Goal: Information Seeking & Learning: Learn about a topic

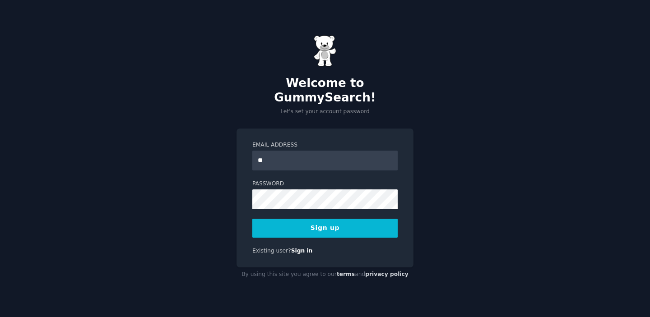
type input "*"
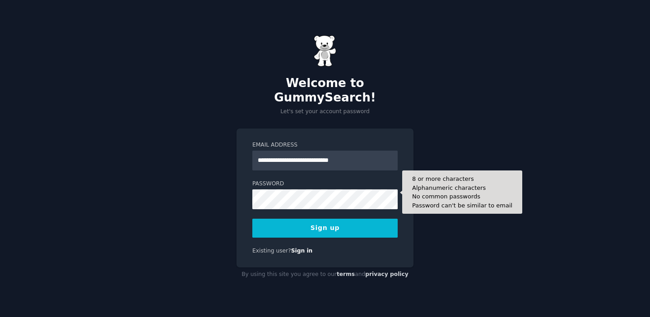
type input "**********"
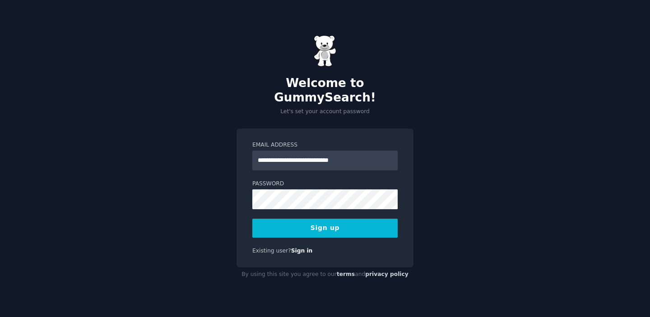
click at [284, 219] on button "Sign up" at bounding box center [324, 228] width 145 height 19
click at [304, 219] on button "Sign up" at bounding box center [324, 228] width 145 height 19
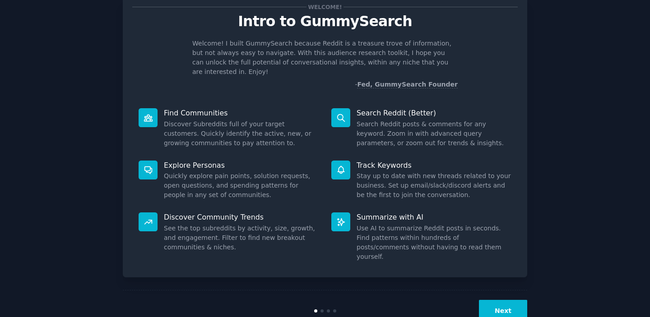
scroll to position [36, 0]
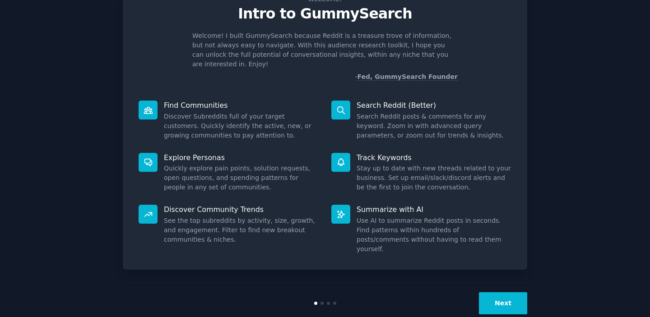
click at [497, 292] on button "Next" at bounding box center [503, 303] width 48 height 22
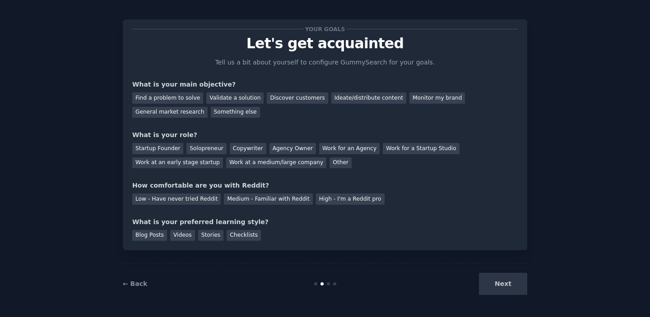
scroll to position [6, 0]
click at [232, 100] on div "Validate a solution" at bounding box center [234, 97] width 57 height 11
click at [324, 147] on div "Work for an Agency" at bounding box center [349, 148] width 60 height 11
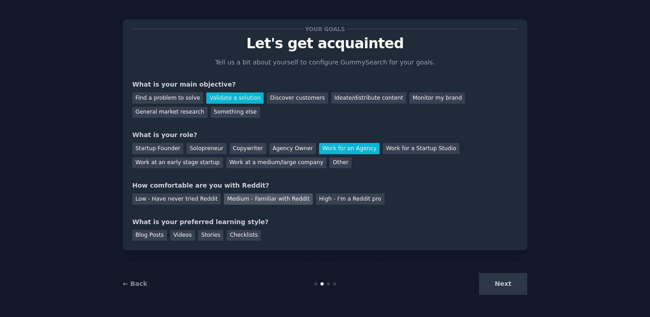
click at [282, 199] on div "Medium - Familiar with Reddit" at bounding box center [268, 199] width 88 height 11
click at [244, 235] on div "Checklists" at bounding box center [243, 235] width 34 height 11
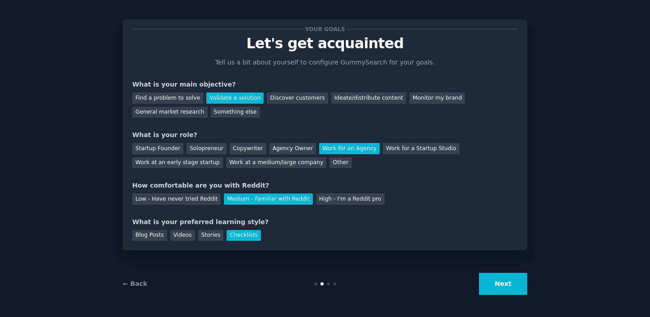
click at [504, 283] on button "Next" at bounding box center [503, 284] width 48 height 22
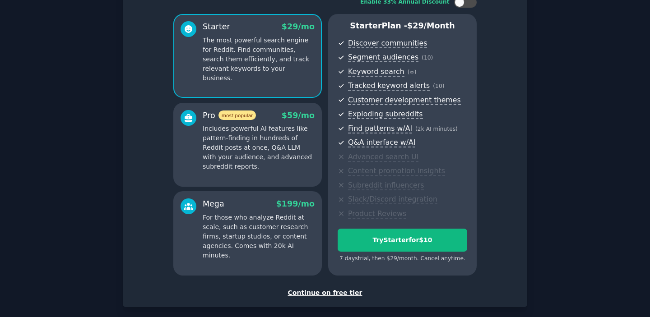
scroll to position [111, 0]
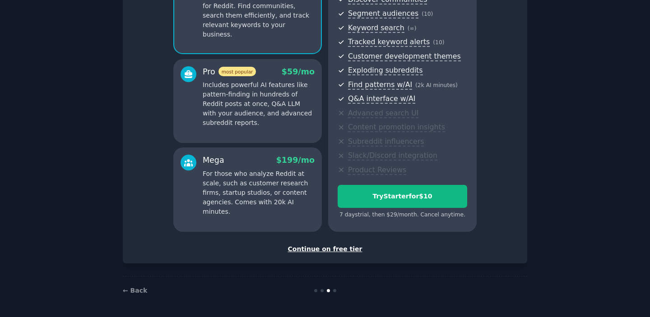
click at [344, 249] on div "Continue on free tier" at bounding box center [324, 249] width 385 height 9
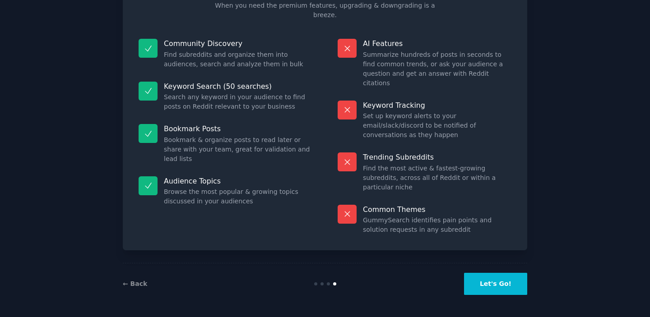
scroll to position [34, 0]
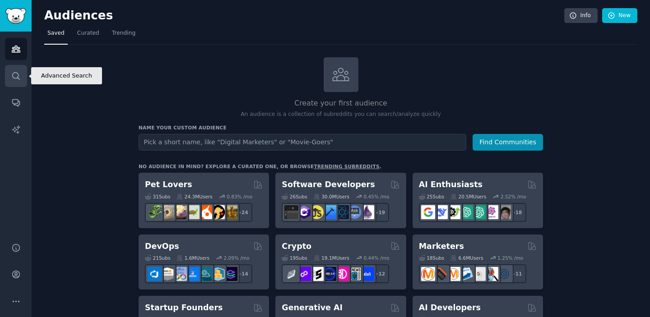
click at [18, 76] on icon "Sidebar" at bounding box center [15, 75] width 9 height 9
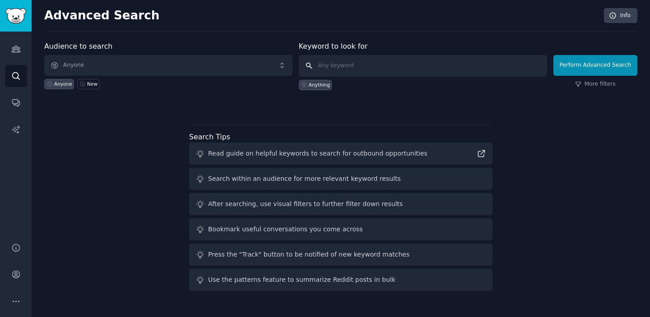
click at [339, 68] on input "text" at bounding box center [423, 66] width 248 height 22
type input "football injury tracking"
click at [579, 69] on button "Perform Advanced Search" at bounding box center [595, 65] width 84 height 21
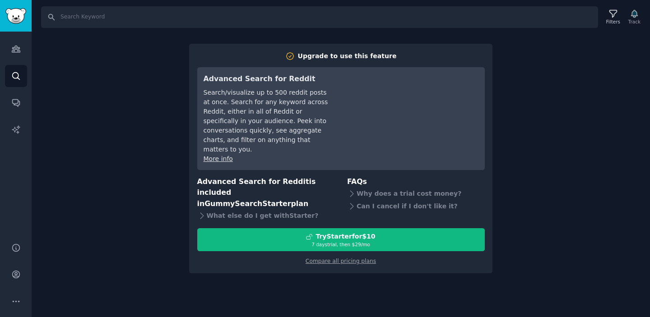
click at [530, 172] on div "Search Filters Track Upgrade to use this feature Advanced Search for Reddit Sea…" at bounding box center [341, 158] width 618 height 317
click at [14, 45] on icon "Sidebar" at bounding box center [15, 48] width 9 height 9
